Goal: Task Accomplishment & Management: Complete application form

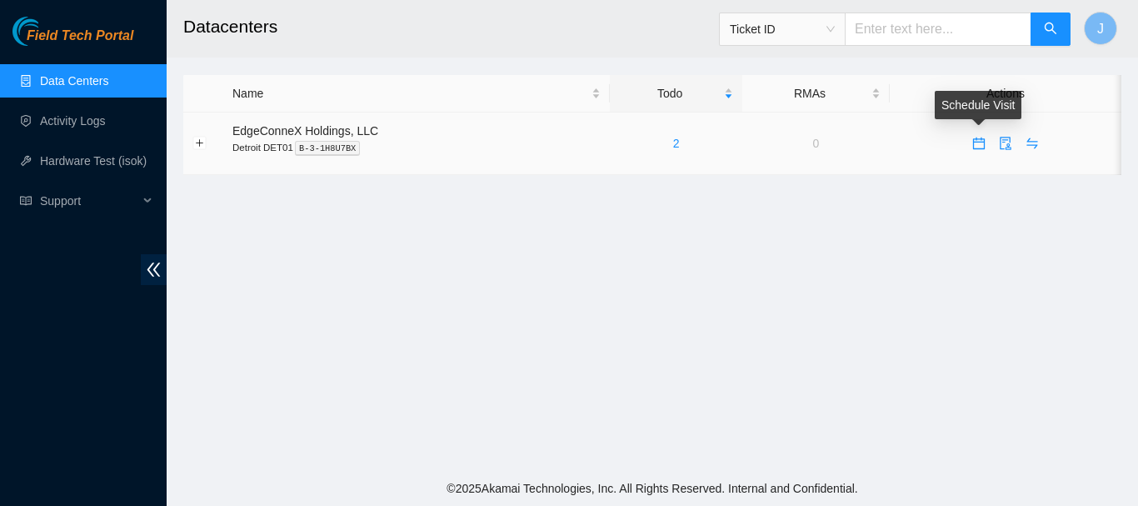
click at [980, 140] on icon "calendar" at bounding box center [979, 143] width 12 height 12
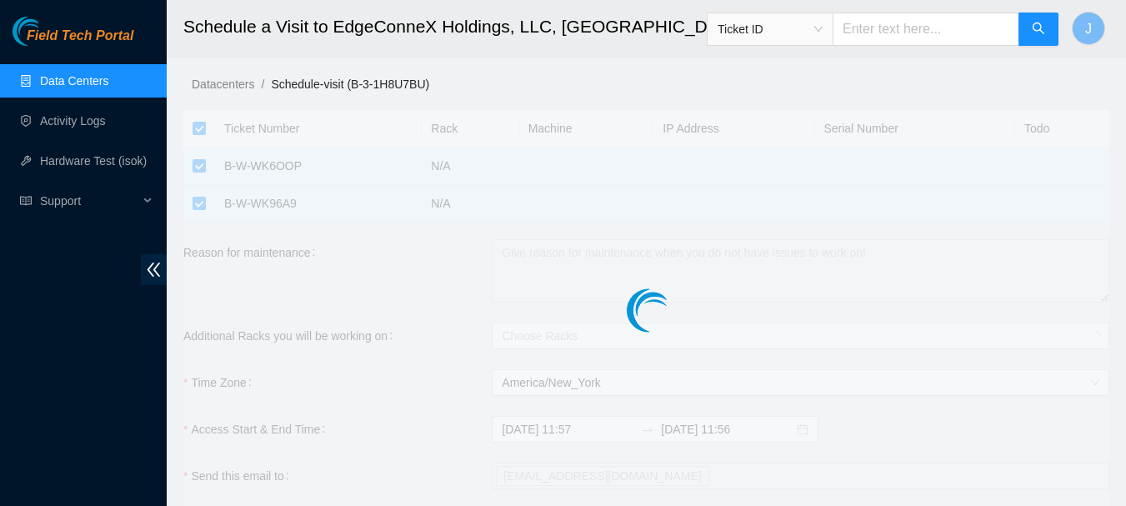
checkbox input "true"
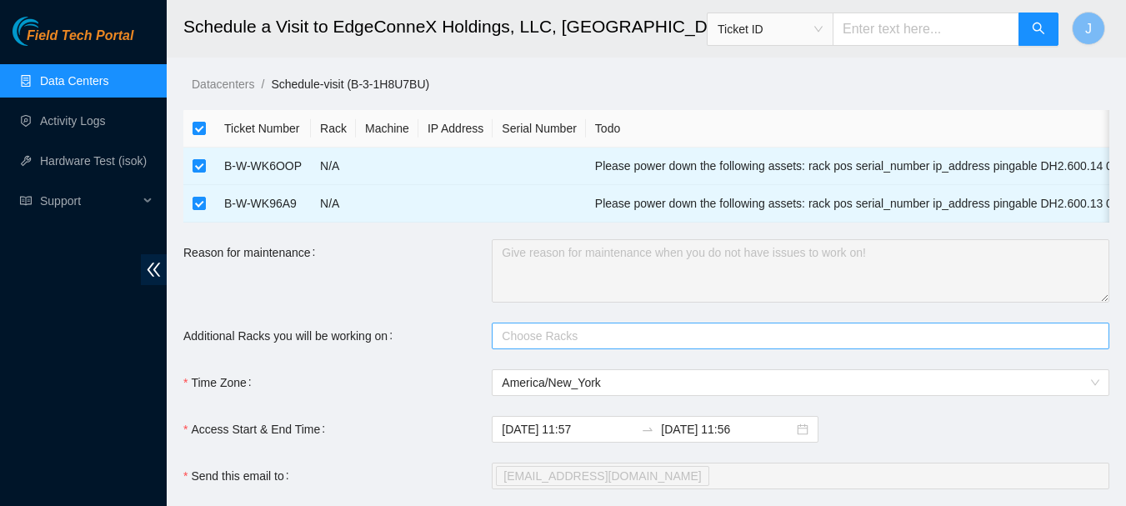
click at [551, 346] on div at bounding box center [792, 336] width 592 height 20
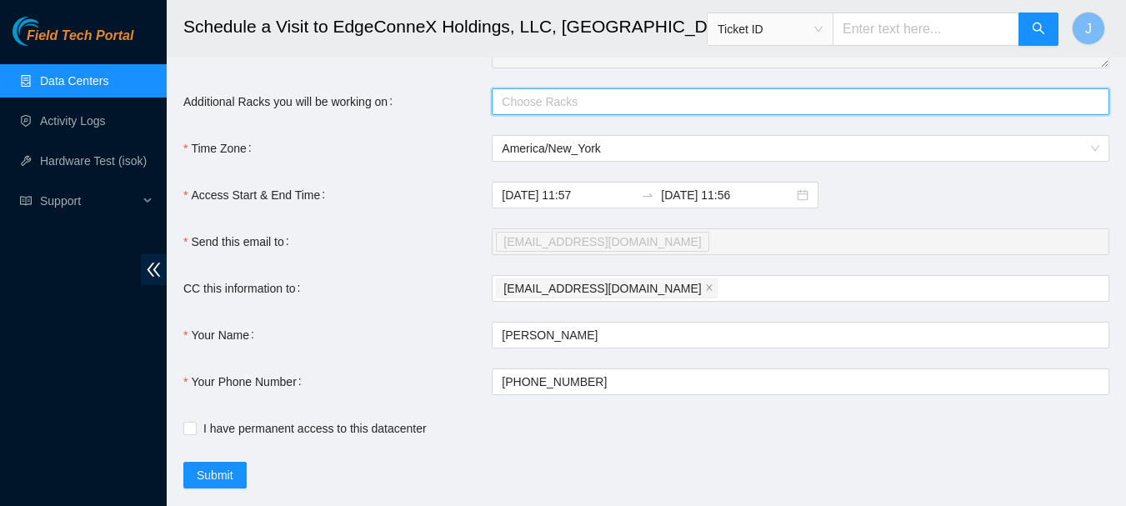
scroll to position [242, 0]
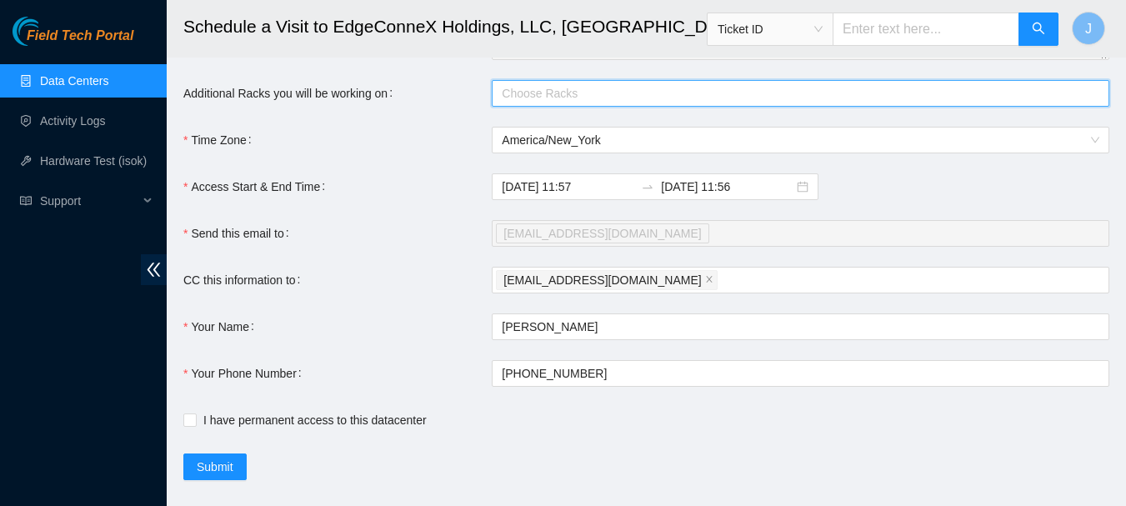
click at [827, 103] on div at bounding box center [792, 93] width 592 height 20
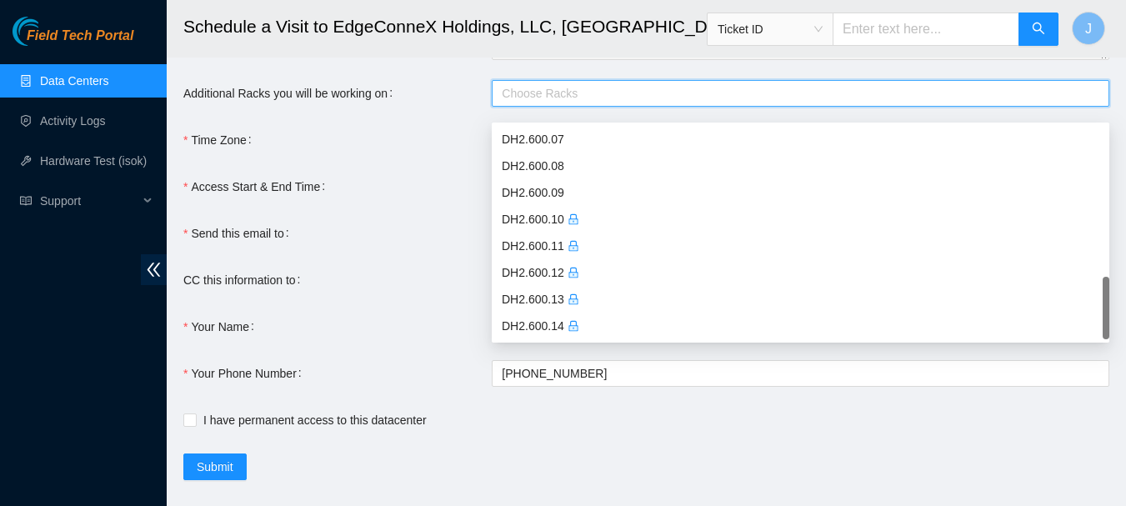
scroll to position [0, 0]
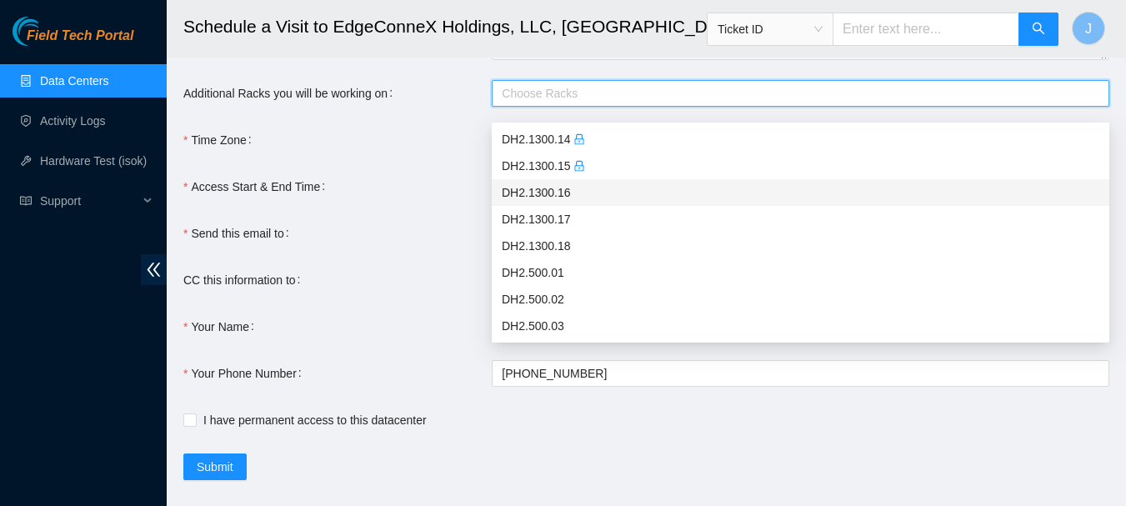
click at [1026, 197] on div "DH2.1300.16" at bounding box center [800, 192] width 597 height 18
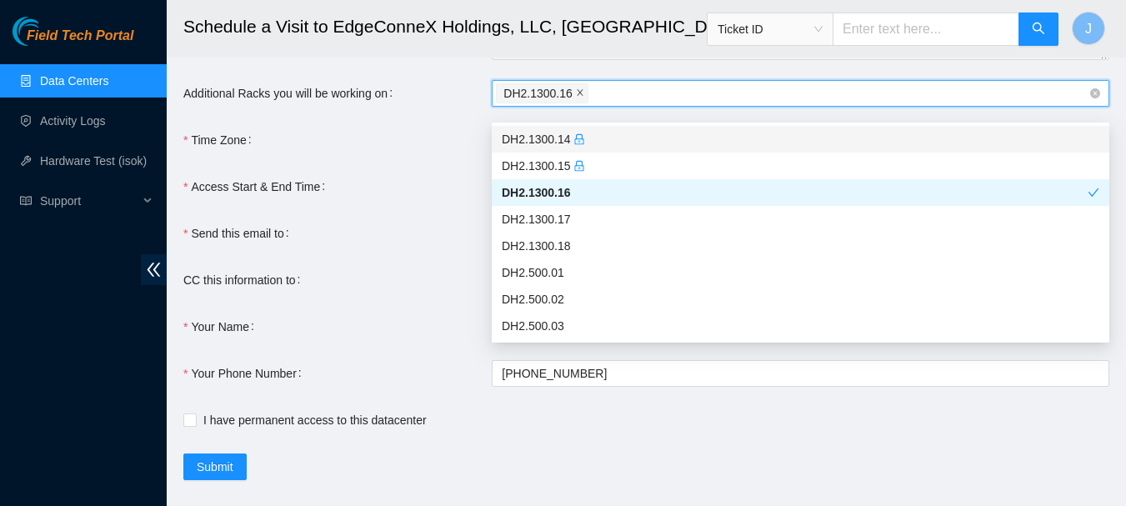
click at [577, 97] on icon "close" at bounding box center [580, 92] width 8 height 8
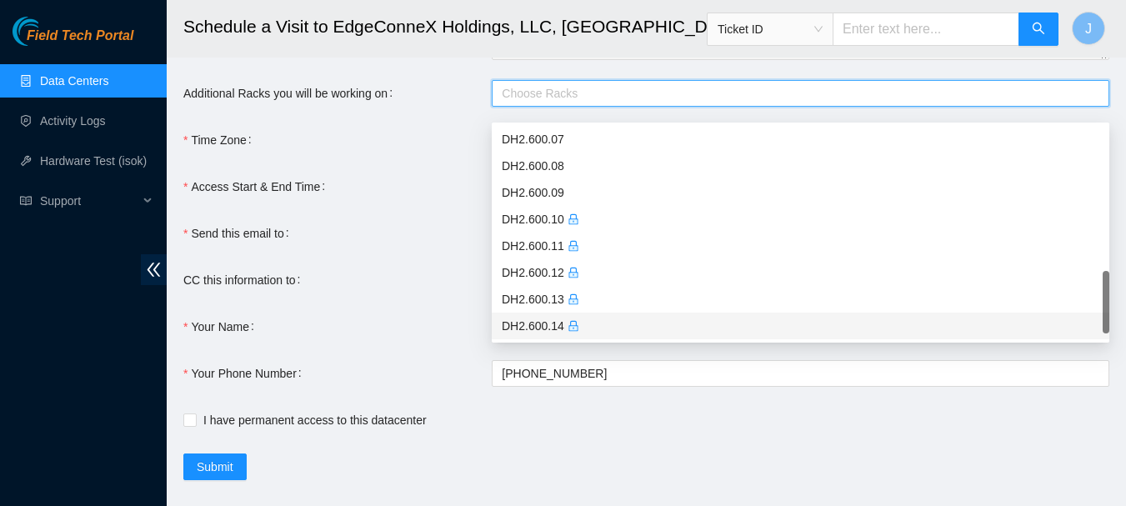
scroll to position [693, 0]
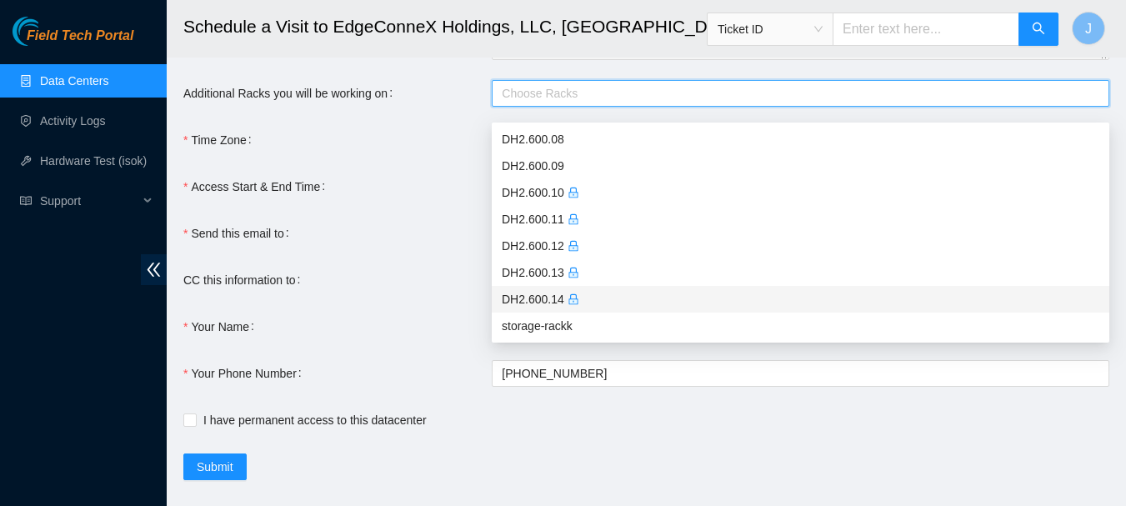
click at [530, 293] on div "DH2.600.14" at bounding box center [800, 299] width 597 height 18
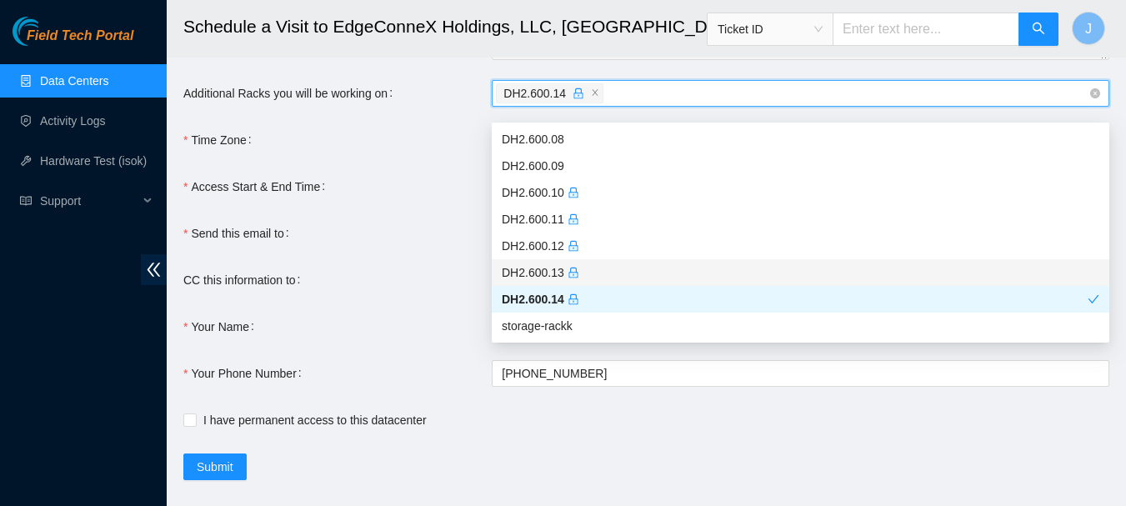
click at [540, 270] on div "DH2.600.13" at bounding box center [800, 272] width 597 height 18
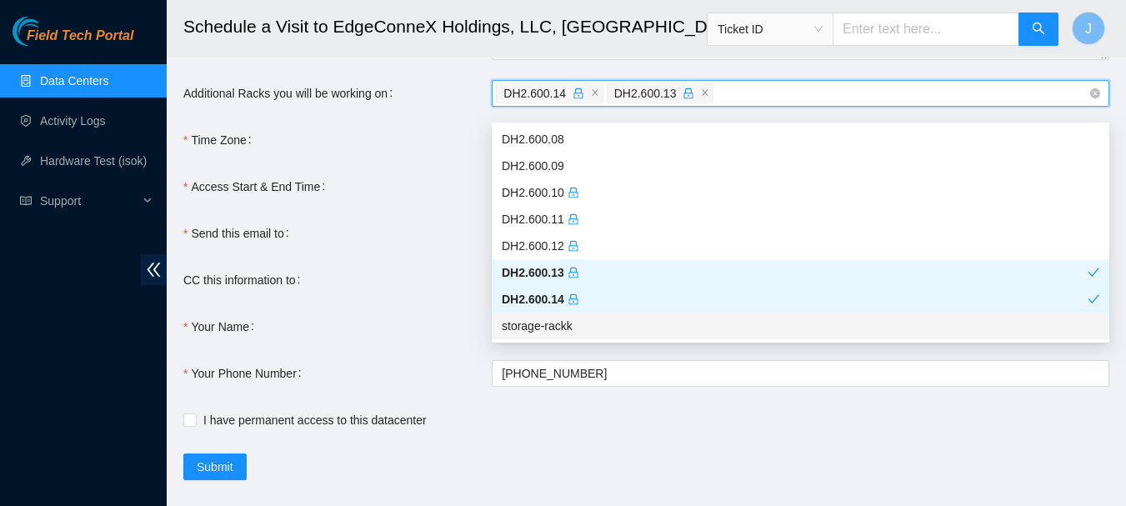
click at [610, 457] on form "Ticket Number Rack Machine IP Address Serial Number Todo B-W-WK6OOP N/A Please …" at bounding box center [646, 174] width 926 height 612
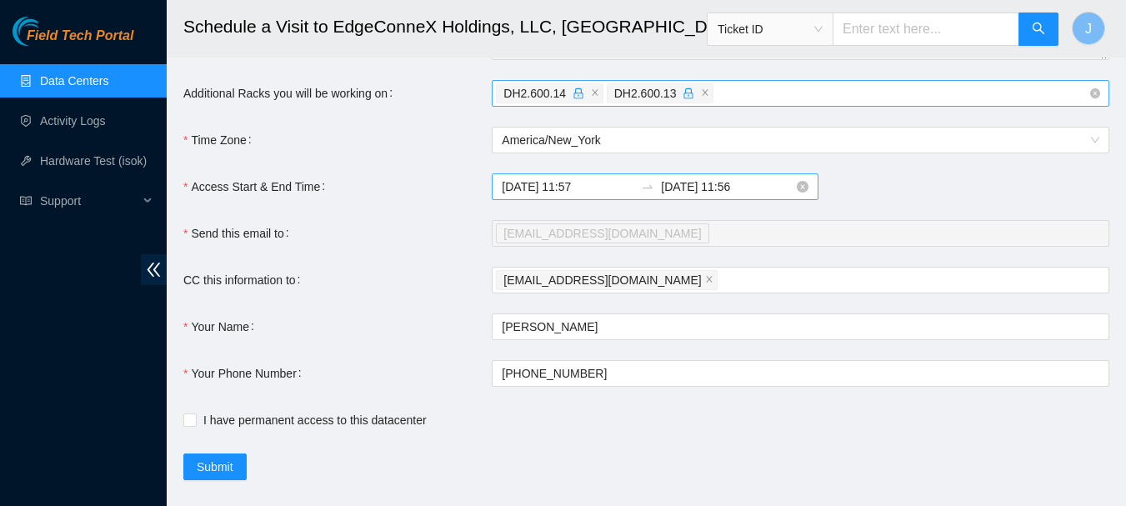
click at [557, 196] on input "2025-10-07 11:57" at bounding box center [568, 186] width 132 height 18
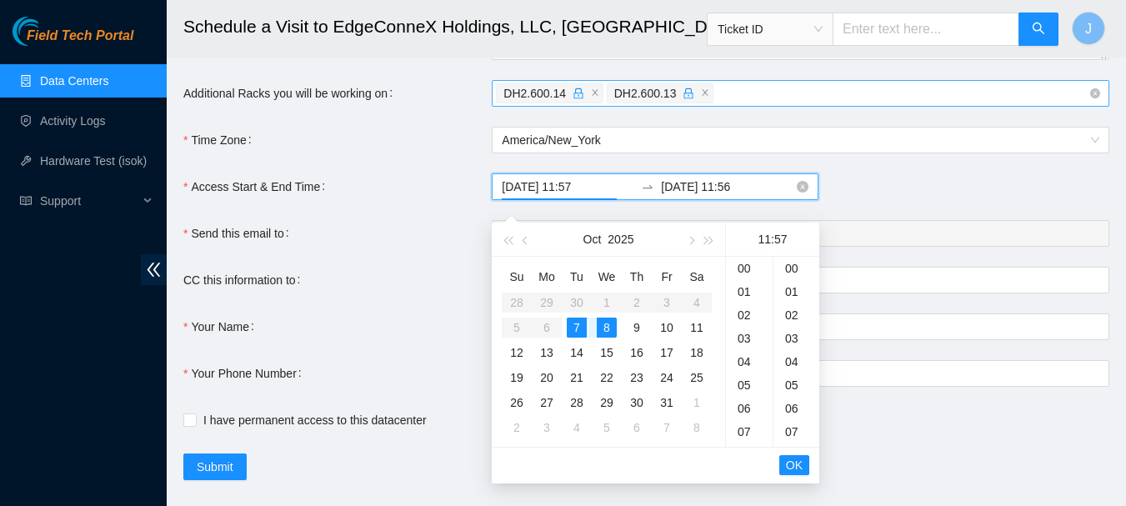
scroll to position [1330, 0]
click at [602, 328] on div "8" at bounding box center [607, 327] width 20 height 20
click at [743, 330] on div "05" at bounding box center [749, 331] width 47 height 23
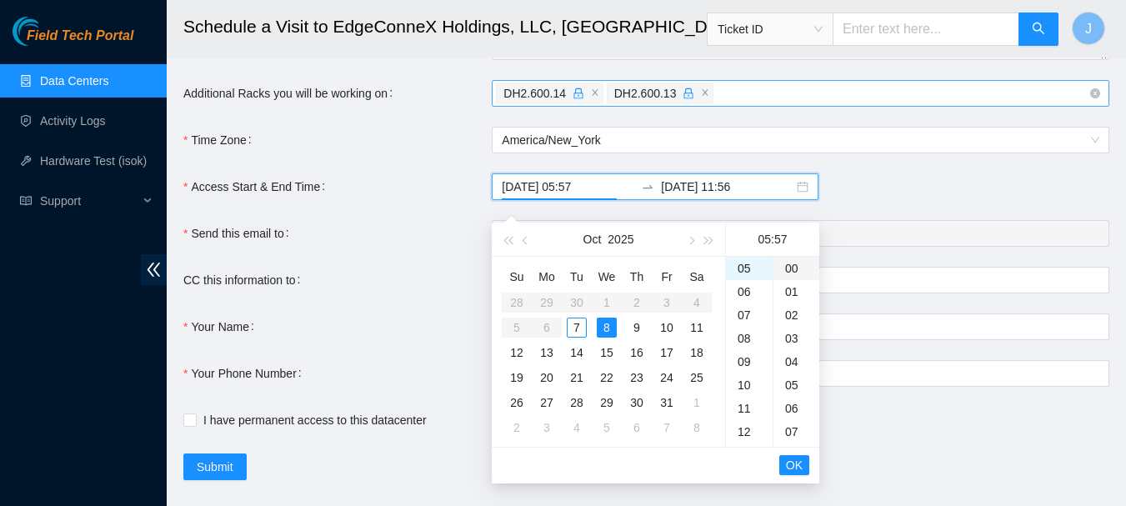
click at [793, 262] on div "00" at bounding box center [796, 268] width 46 height 23
type input "2025-10-08 05:00"
click at [790, 266] on div "00" at bounding box center [796, 268] width 46 height 23
click at [790, 461] on span "OK" at bounding box center [794, 465] width 17 height 18
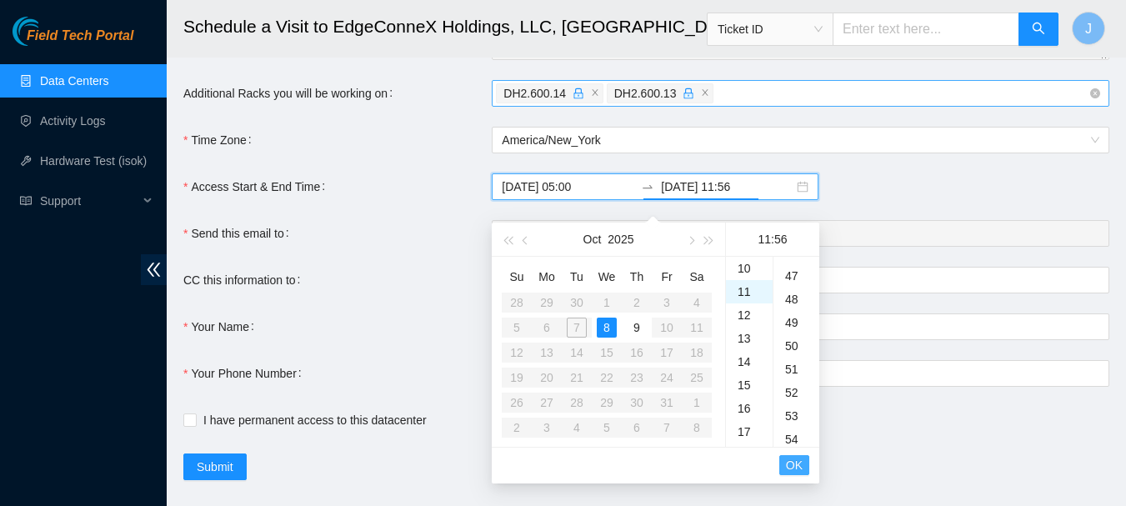
scroll to position [1307, 0]
click at [634, 326] on div "9" at bounding box center [637, 327] width 20 height 20
click at [749, 305] on div "04" at bounding box center [749, 304] width 47 height 23
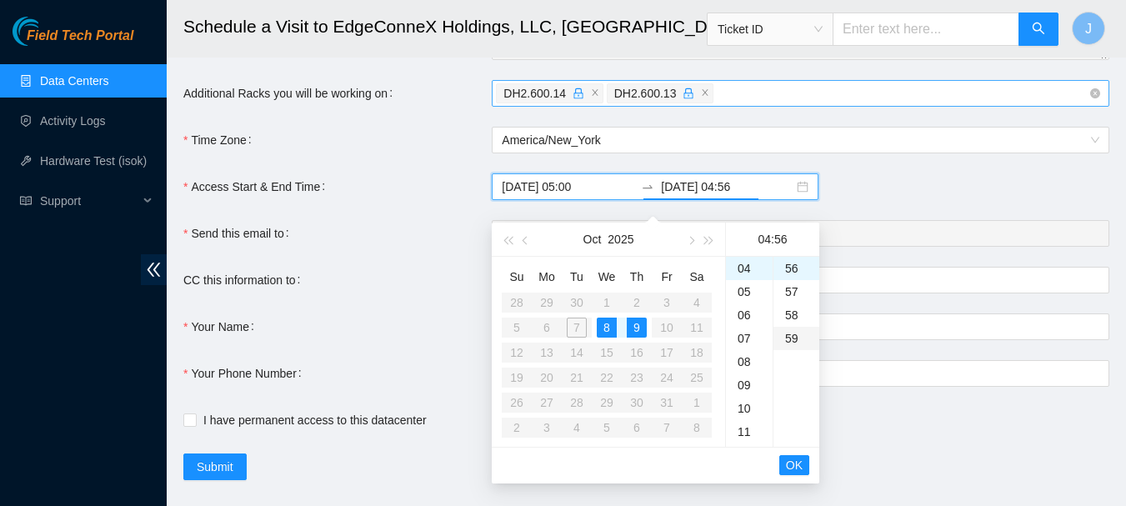
click at [797, 335] on div "59" at bounding box center [796, 338] width 46 height 23
type input "2025-10-09 04:59"
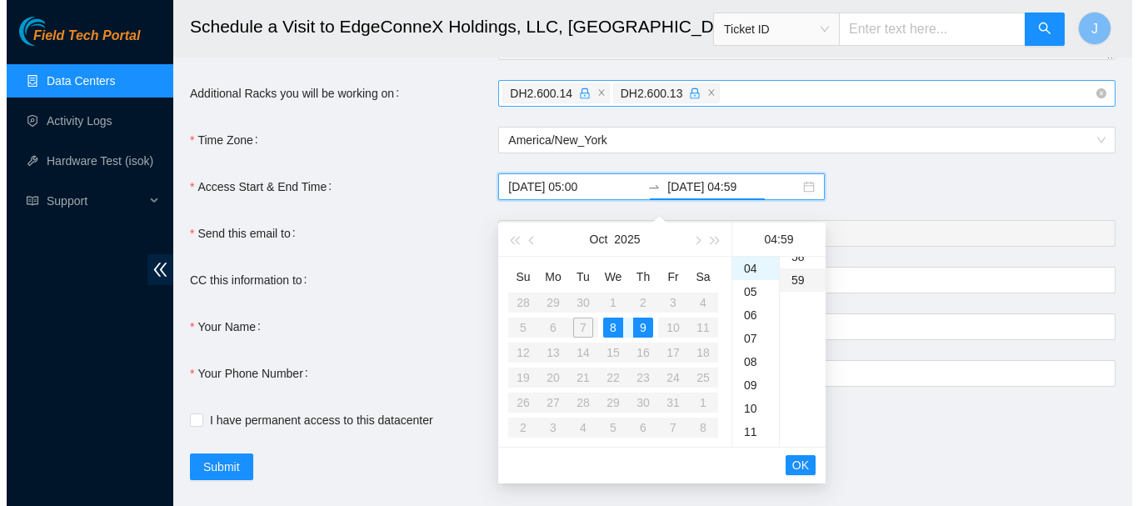
scroll to position [1375, 0]
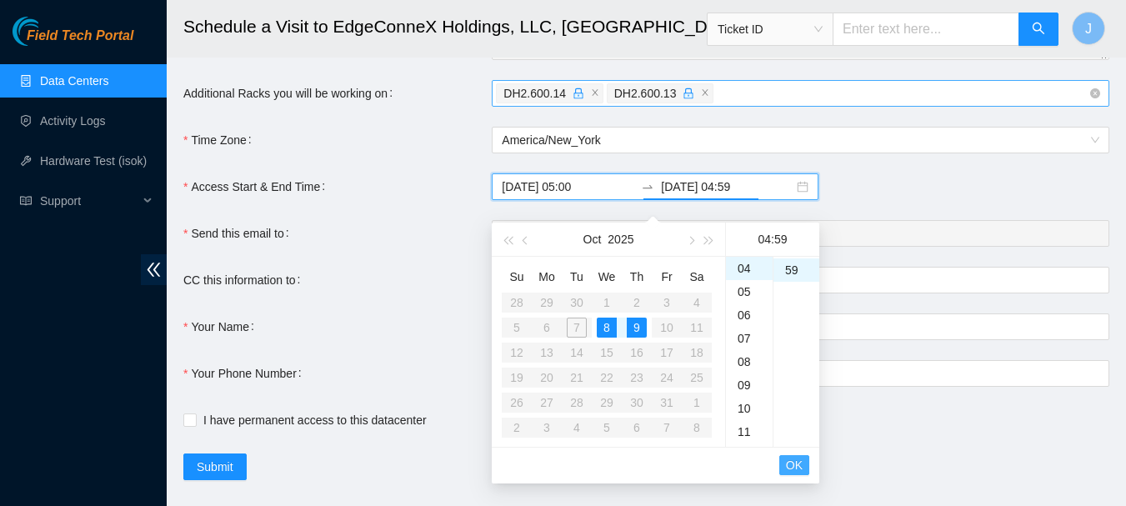
click at [791, 461] on span "OK" at bounding box center [794, 465] width 17 height 18
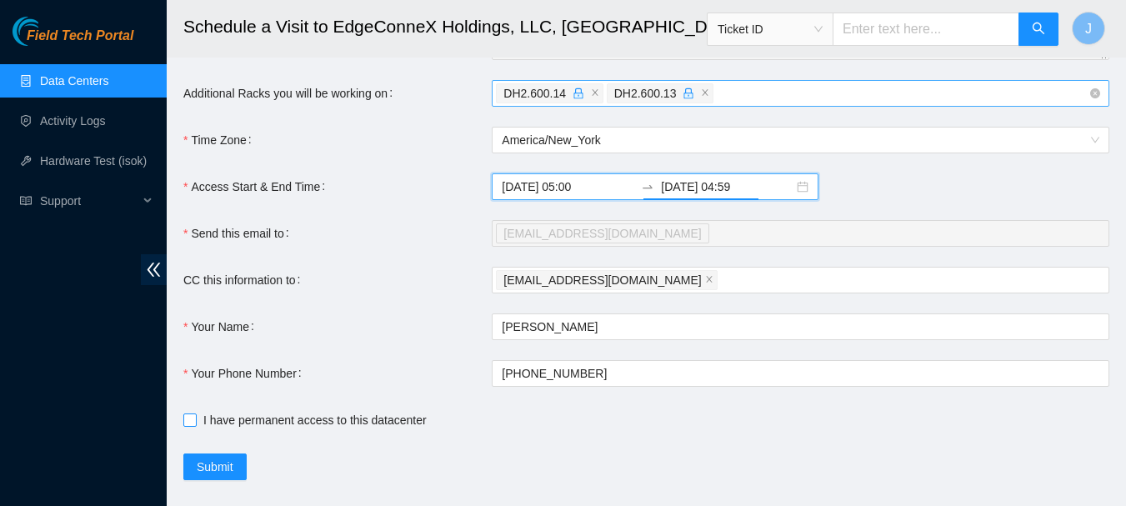
click at [188, 425] on input "I have permanent access to this datacenter" at bounding box center [189, 419] width 12 height 12
checkbox input "true"
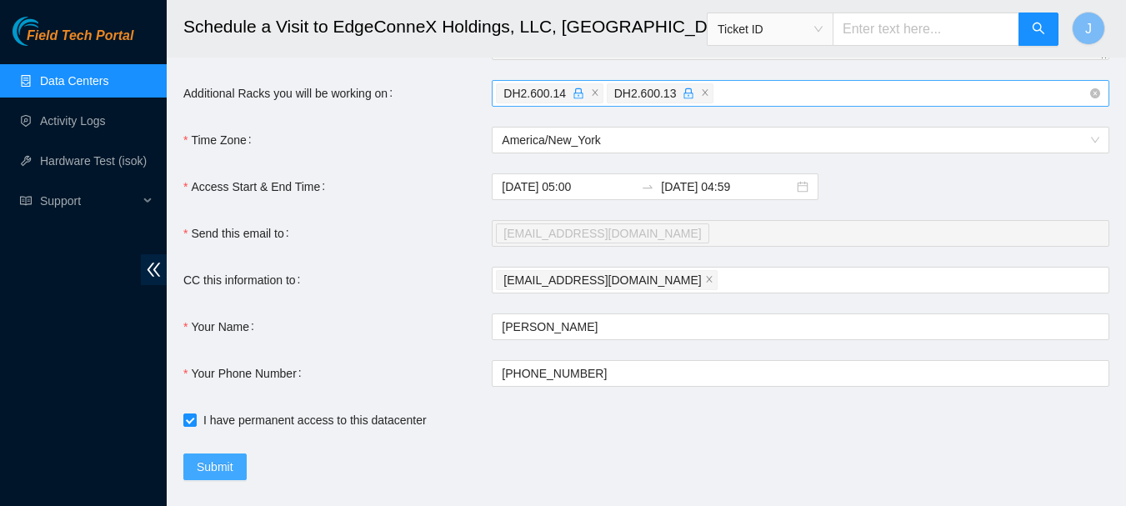
click at [210, 472] on span "Submit" at bounding box center [215, 466] width 37 height 18
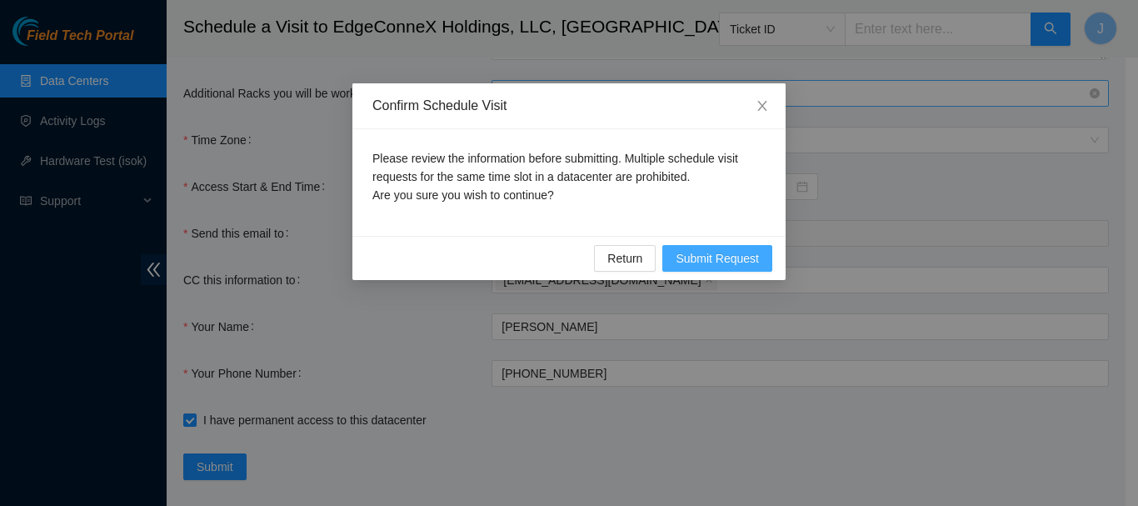
click at [691, 256] on span "Submit Request" at bounding box center [717, 258] width 83 height 18
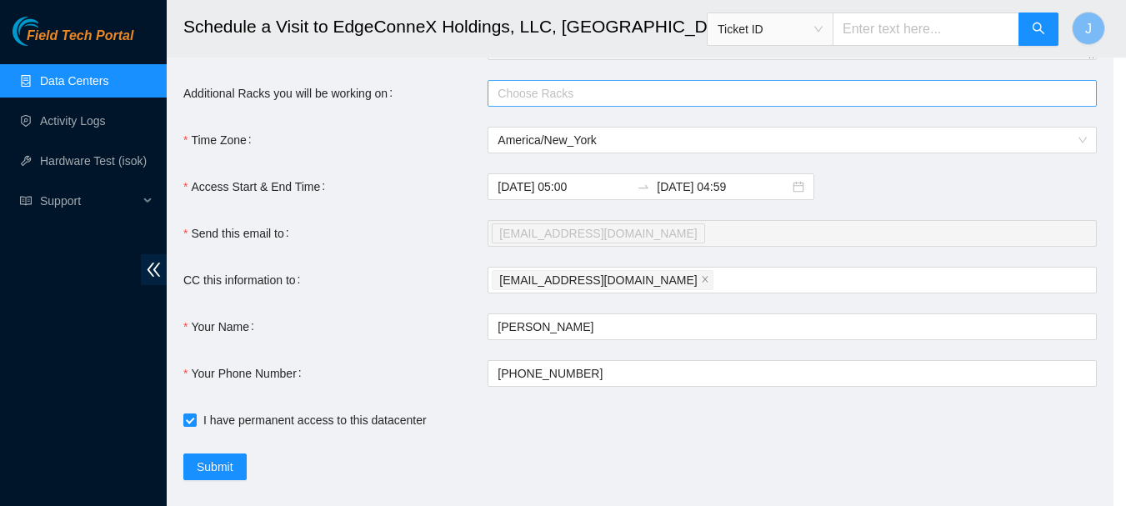
type input "2025-10-07 11:59"
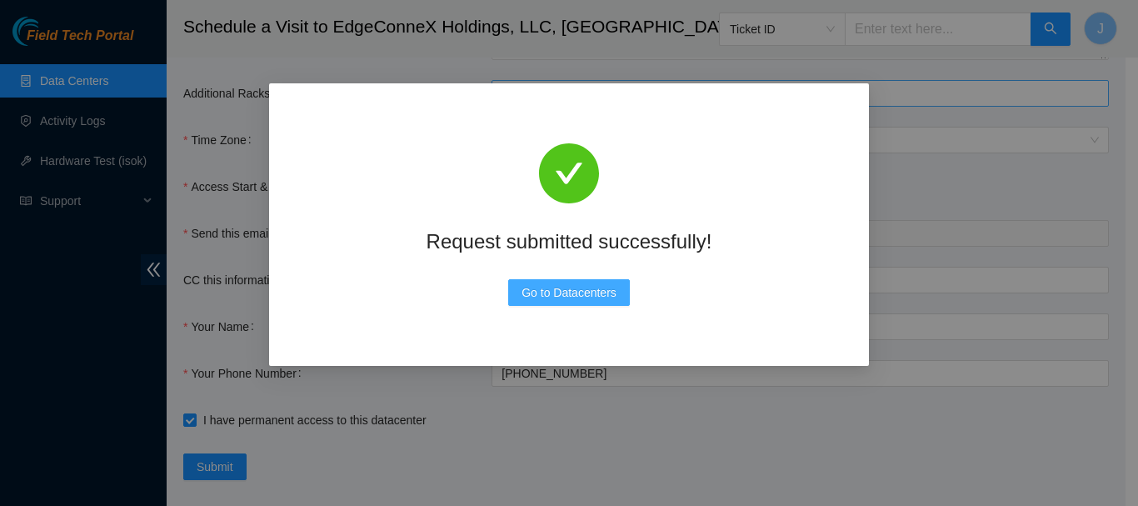
click at [564, 293] on span "Go to Datacenters" at bounding box center [569, 292] width 95 height 18
